Goal: Task Accomplishment & Management: Use online tool/utility

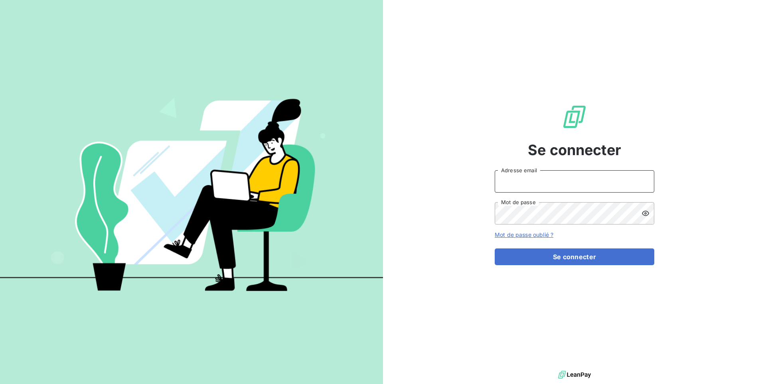
click at [525, 187] on input "Adresse email" at bounding box center [575, 181] width 160 height 22
paste input "graitecusa"
type input "admin@graitecusa"
click at [495, 248] on button "Se connecter" at bounding box center [575, 256] width 160 height 17
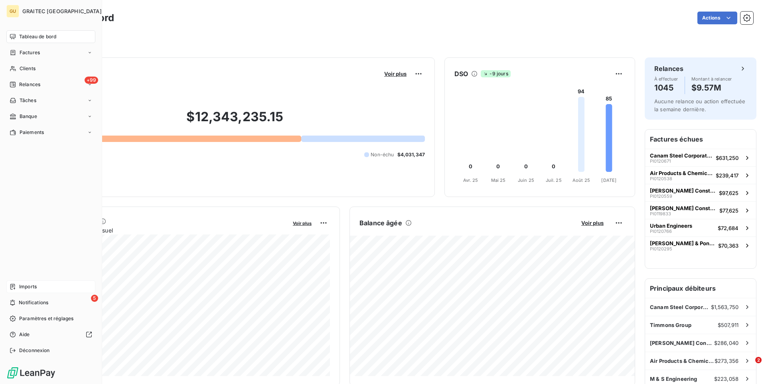
click at [35, 284] on span "Imports" at bounding box center [28, 286] width 18 height 7
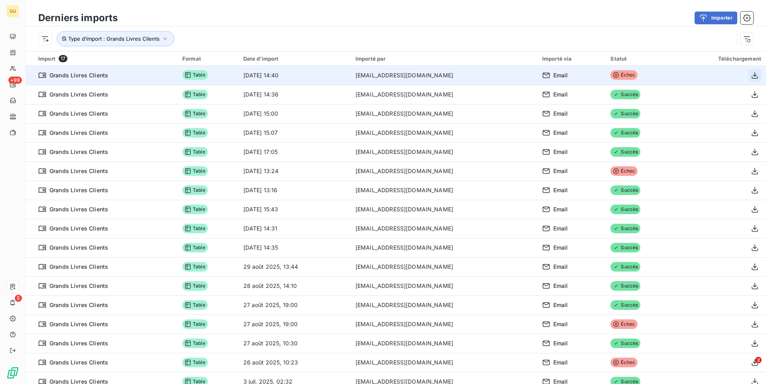
click at [755, 77] on icon "button" at bounding box center [755, 75] width 8 height 8
